Goal: Contribute content: Add original content to the website for others to see

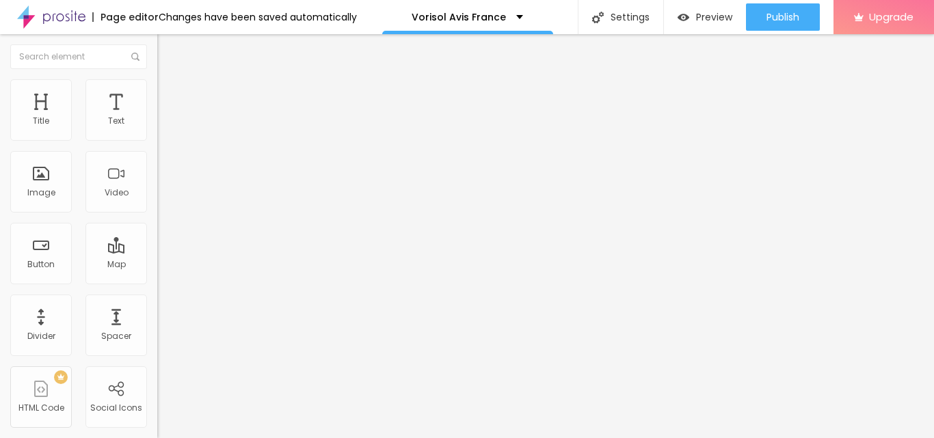
click at [157, 163] on img at bounding box center [162, 159] width 10 height 10
click at [157, 118] on span "Add image" at bounding box center [185, 112] width 56 height 12
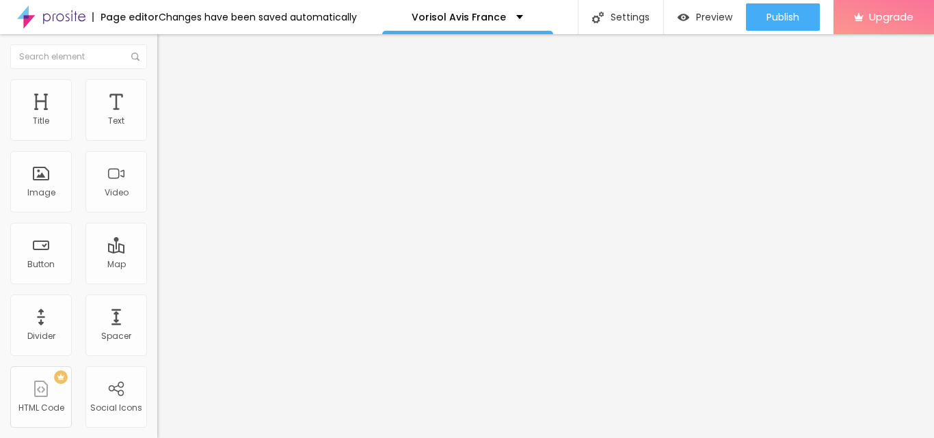
click at [157, 85] on img at bounding box center [163, 85] width 12 height 12
type input "95"
type input "70"
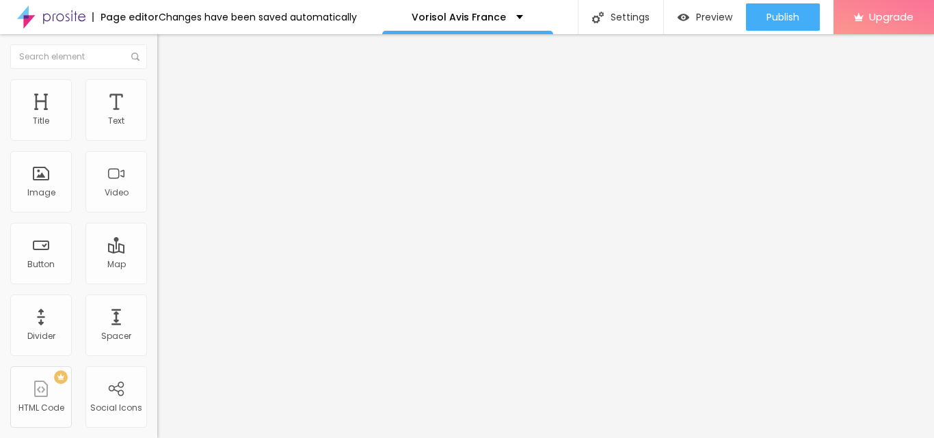
type input "60"
type input "55"
type input "50"
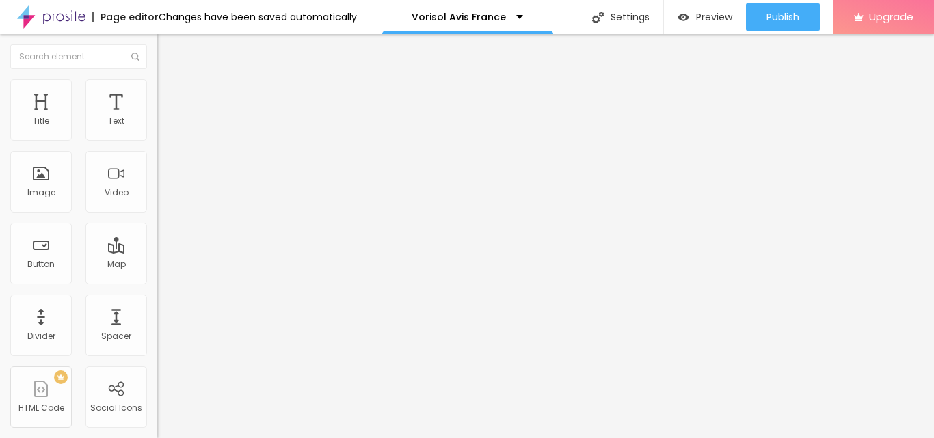
type input "50"
type input "45"
type input "35"
drag, startPoint x: 142, startPoint y: 148, endPoint x: 51, endPoint y: 148, distance: 91.6
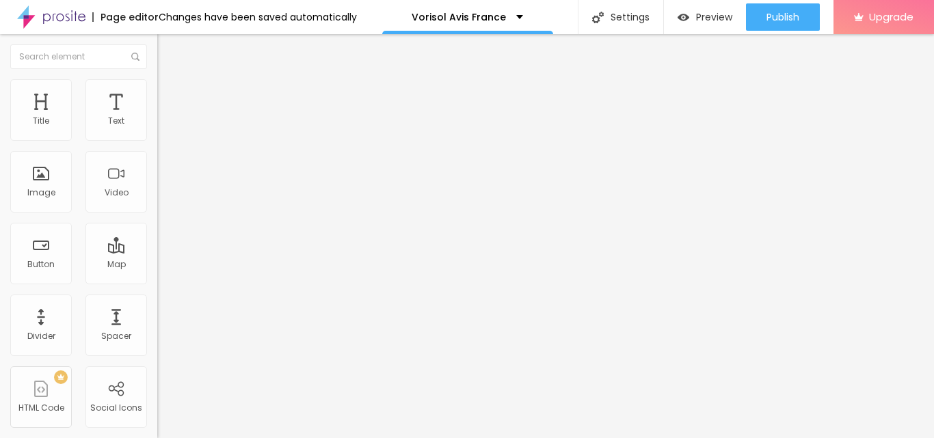
type input "35"
click at [157, 140] on input "range" at bounding box center [201, 134] width 88 height 11
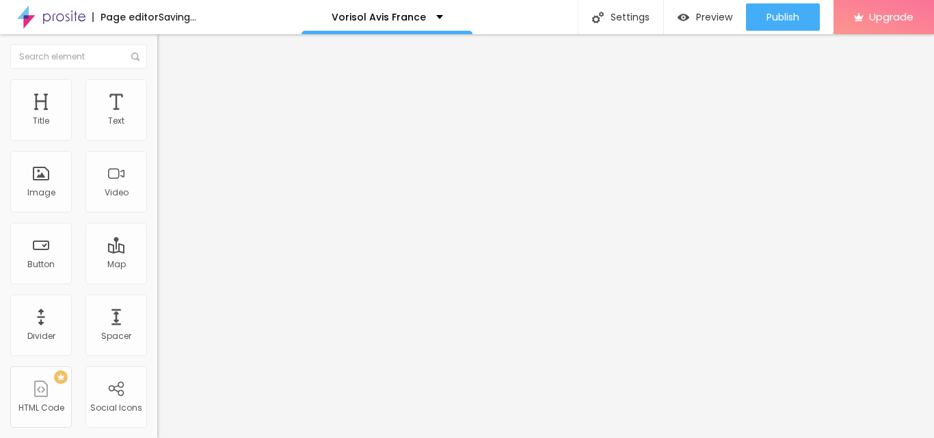
click at [157, 78] on img at bounding box center [163, 72] width 12 height 12
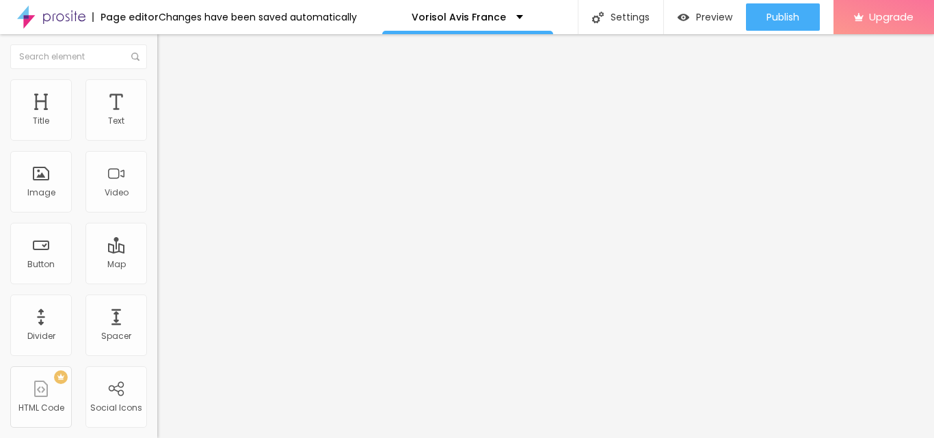
click at [157, 173] on img at bounding box center [162, 168] width 10 height 10
click at [157, 280] on input "https://" at bounding box center [239, 274] width 164 height 14
paste input "[DOMAIN_NAME][URL][DOMAIN_NAME]"
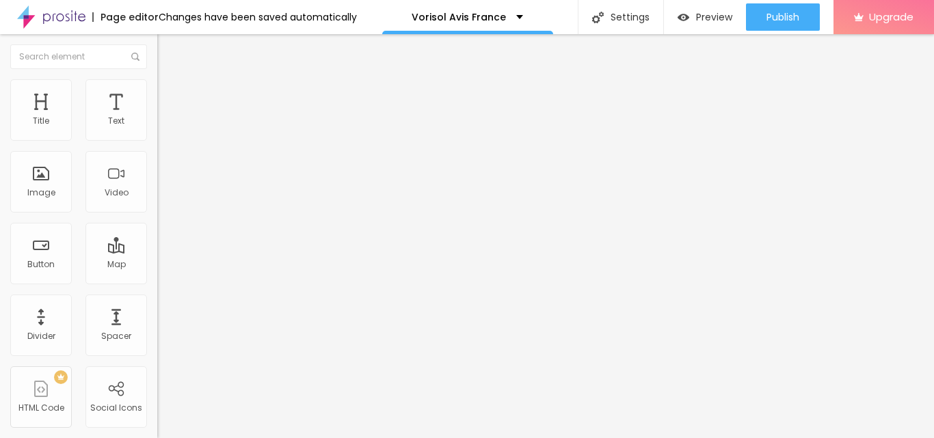
scroll to position [0, 64]
type input "[URL][DOMAIN_NAME][DOMAIN_NAME]"
click at [157, 282] on input "https://" at bounding box center [239, 275] width 164 height 14
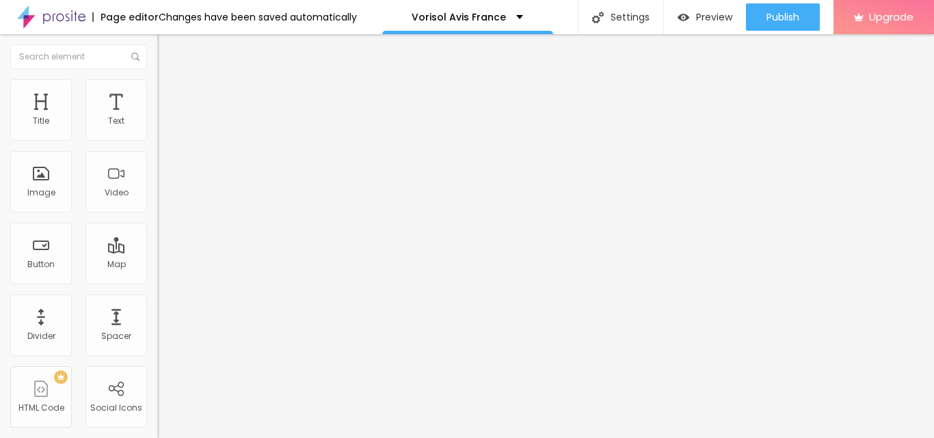
click at [157, 282] on input "https://" at bounding box center [239, 275] width 164 height 14
paste input "[DOMAIN_NAME][URL]"
type input "[URL][DOMAIN_NAME]"
click at [157, 299] on div at bounding box center [235, 299] width 157 height 0
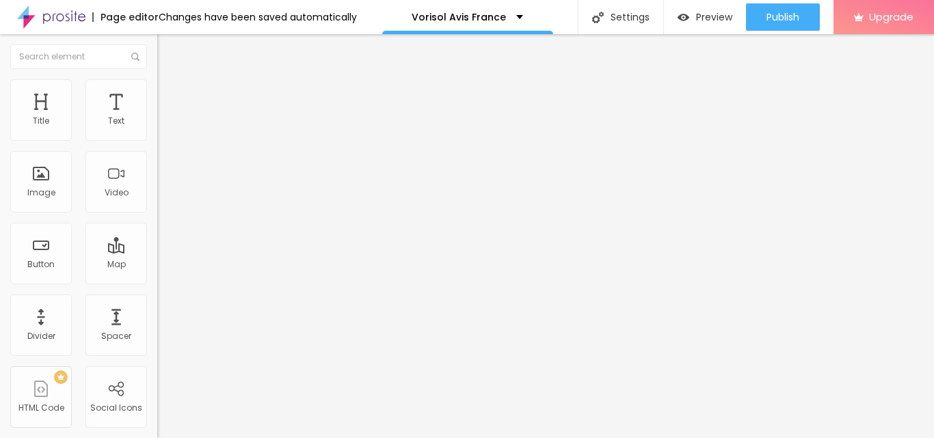
scroll to position [0, 0]
click at [157, 129] on input "Click me" at bounding box center [239, 122] width 164 height 14
paste input "ommander Maintenant"
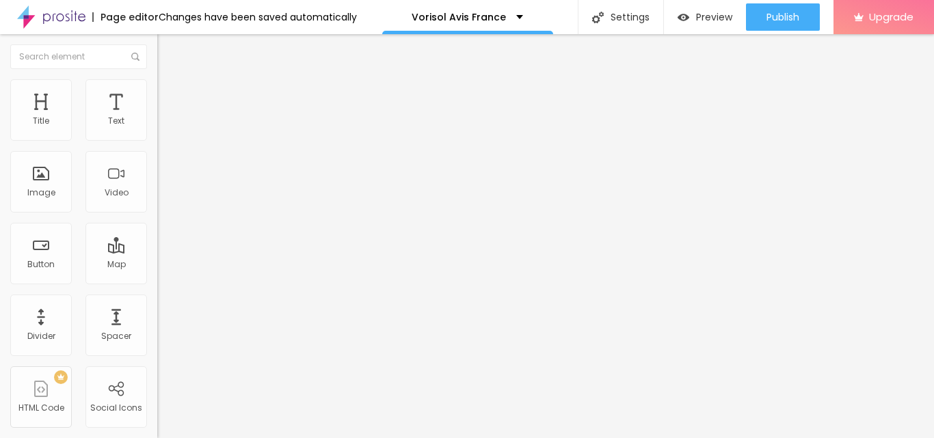
type input "Commander Maintenant"
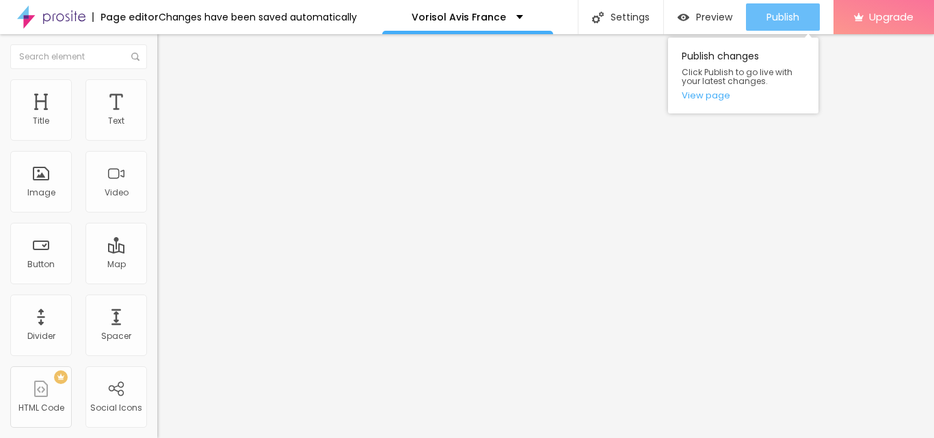
click at [769, 18] on span "Publish" at bounding box center [782, 17] width 33 height 11
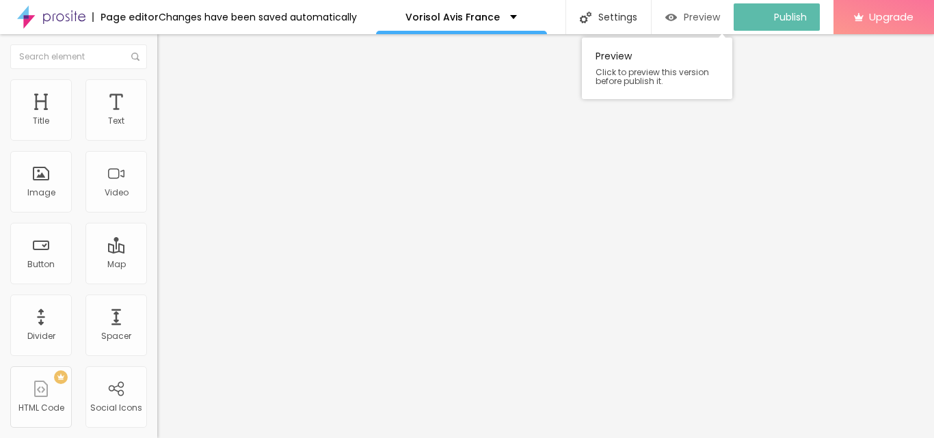
click at [702, 16] on span "Preview" at bounding box center [702, 17] width 36 height 11
